Goal: Task Accomplishment & Management: Understand process/instructions

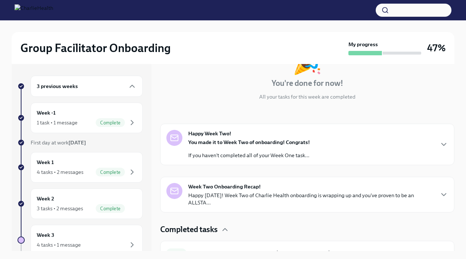
scroll to position [76, 0]
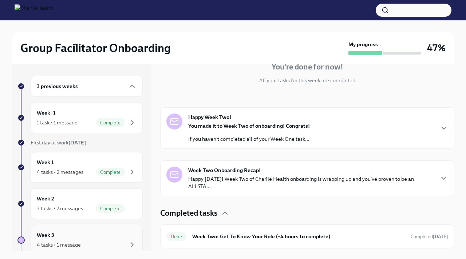
click at [96, 246] on div "4 tasks • 1 message" at bounding box center [87, 245] width 100 height 9
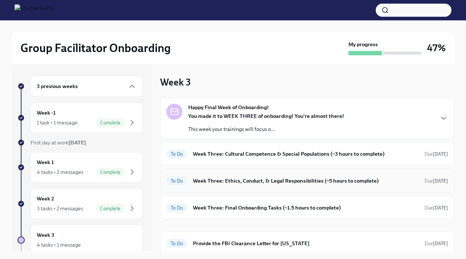
scroll to position [4, 0]
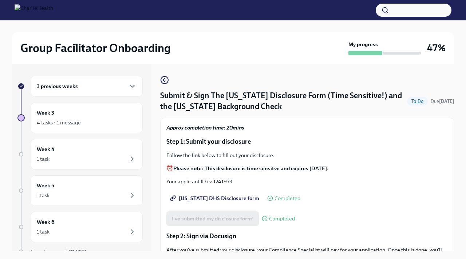
click at [422, 101] on span "To Do" at bounding box center [417, 101] width 21 height 5
click at [443, 100] on strong "6 days ago" at bounding box center [446, 101] width 15 height 5
click at [199, 97] on h4 "Submit & Sign The Utah Disclosure Form (Time Sensitive!) and the Louisiana Back…" at bounding box center [282, 101] width 244 height 22
drag, startPoint x: 176, startPoint y: 108, endPoint x: 254, endPoint y: 107, distance: 77.9
click at [255, 108] on h4 "Submit & Sign The [US_STATE] Disclosure Form (Time Sensitive!) and the [US_STAT…" at bounding box center [282, 101] width 244 height 22
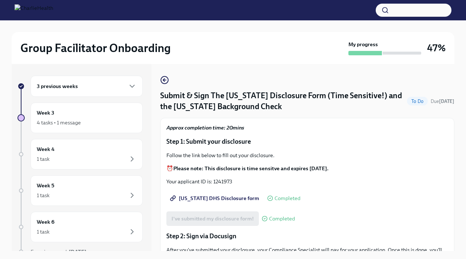
click at [404, 96] on h4 "Submit & Sign The [US_STATE] Disclosure Form (Time Sensitive!) and the [US_STAT…" at bounding box center [282, 101] width 244 height 22
click at [426, 102] on span "To Do" at bounding box center [417, 101] width 21 height 5
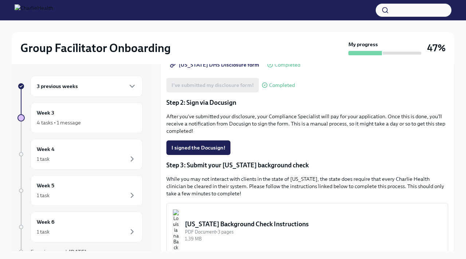
scroll to position [140, 0]
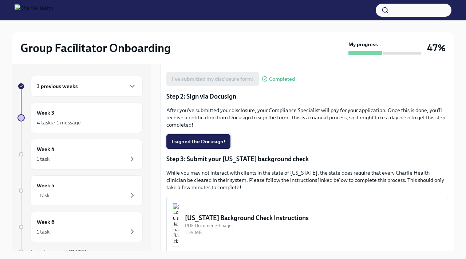
click at [212, 146] on button "I signed the Docusign!" at bounding box center [198, 141] width 64 height 15
click at [242, 217] on div "[US_STATE] Background Check Instructions" at bounding box center [313, 218] width 257 height 9
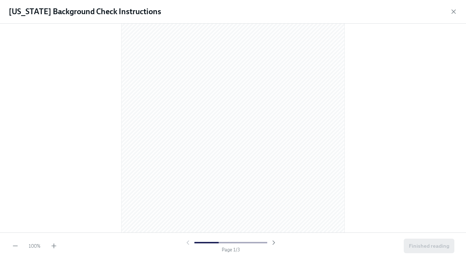
scroll to position [0, 0]
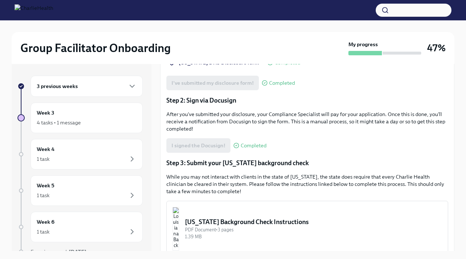
scroll to position [150, 0]
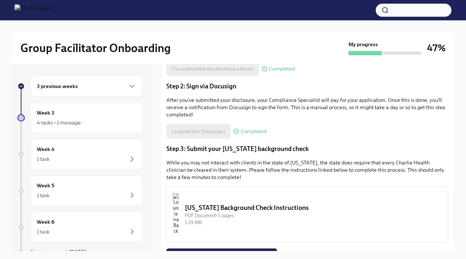
click at [246, 212] on div "Louisiana Background Check Instructions" at bounding box center [313, 207] width 257 height 9
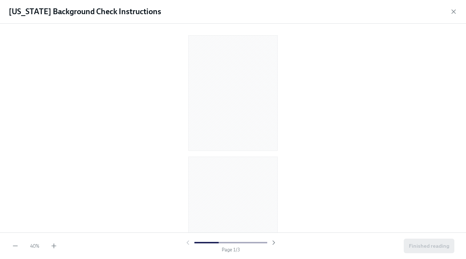
click at [151, 247] on div "Louisiana Background Check Instructions 40 % Page 1 / 3 Finished reading" at bounding box center [233, 129] width 466 height 259
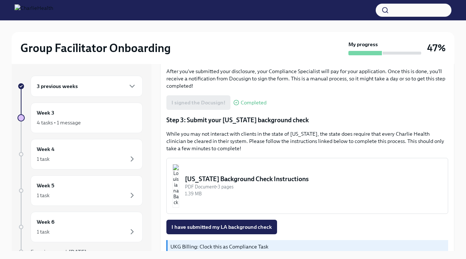
scroll to position [217, 0]
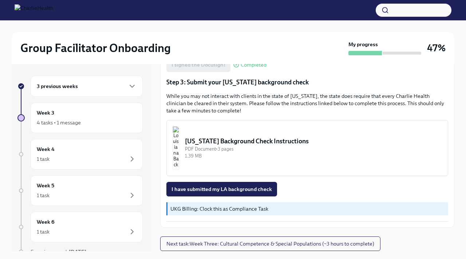
click at [267, 140] on div "[US_STATE] Background Check Instructions" at bounding box center [313, 141] width 257 height 9
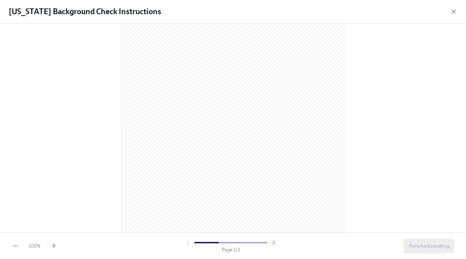
scroll to position [0, 0]
